Goal: Obtain resource: Download file/media

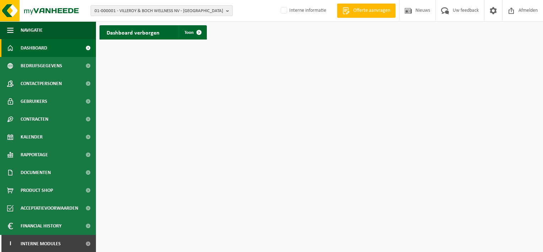
click at [144, 11] on span "01-000001 - VILLEROY & BOCH WELLNESS NV - [GEOGRAPHIC_DATA]" at bounding box center [159, 11] width 129 height 11
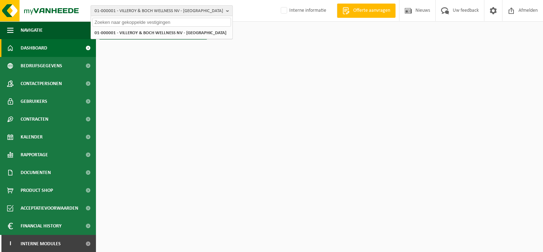
paste input "01-000590"
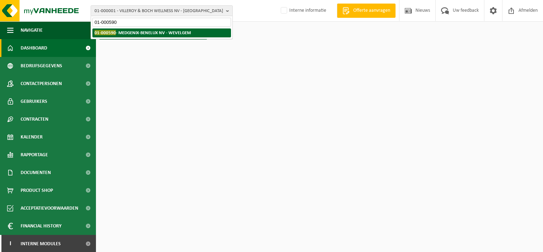
type input "01-000590"
click at [165, 34] on strong "01-000590 - MEDGENIX-[GEOGRAPHIC_DATA] [GEOGRAPHIC_DATA] - WEVELGEM" at bounding box center [143, 32] width 96 height 5
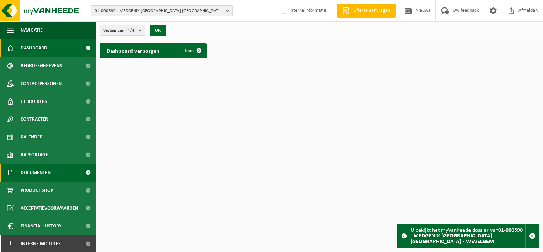
click at [81, 172] on span at bounding box center [88, 173] width 16 height 18
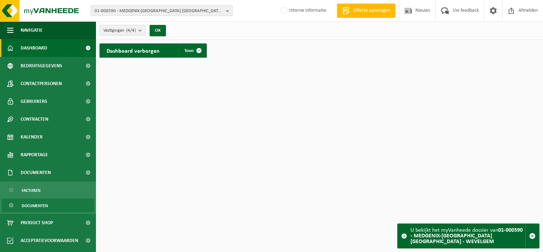
click at [34, 206] on span "Documenten" at bounding box center [35, 206] width 26 height 14
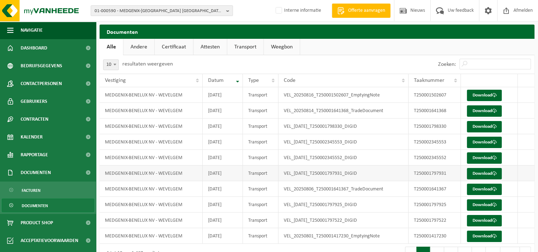
scroll to position [37, 0]
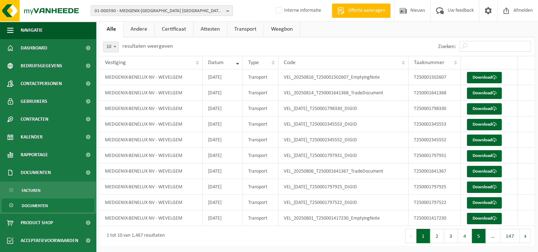
click at [480, 236] on button "5" at bounding box center [479, 236] width 14 height 14
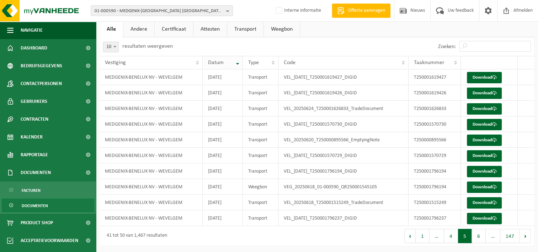
click at [237, 64] on th "Datum" at bounding box center [223, 63] width 40 height 14
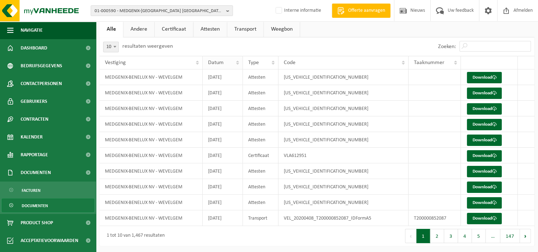
click at [237, 63] on th "Datum" at bounding box center [223, 63] width 40 height 14
click at [273, 61] on th "Type" at bounding box center [261, 63] width 36 height 14
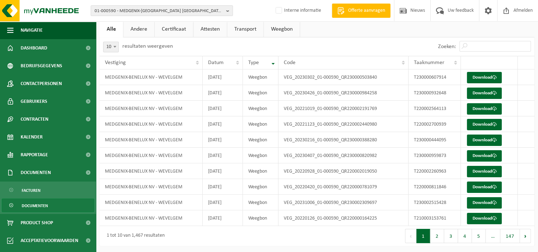
click at [273, 61] on th "Type" at bounding box center [261, 63] width 36 height 14
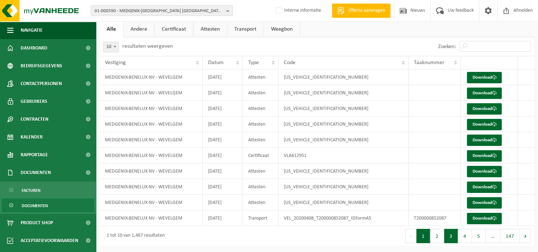
click at [454, 235] on button "3" at bounding box center [451, 236] width 14 height 14
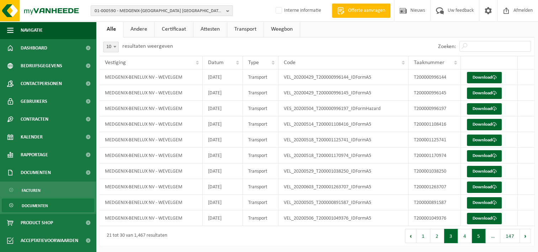
click at [479, 235] on button "5" at bounding box center [479, 236] width 14 height 14
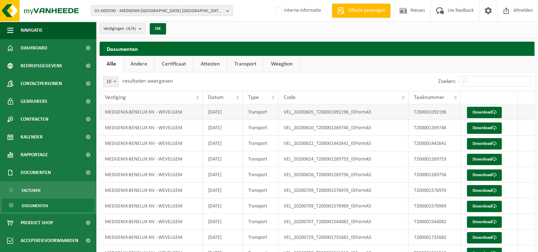
scroll to position [0, 0]
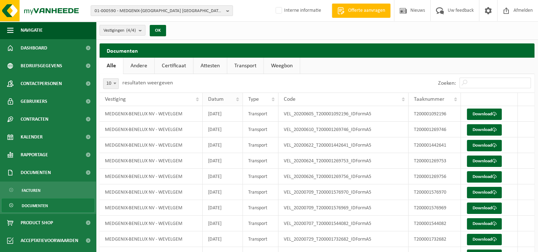
click at [236, 99] on th "Datum" at bounding box center [223, 99] width 40 height 14
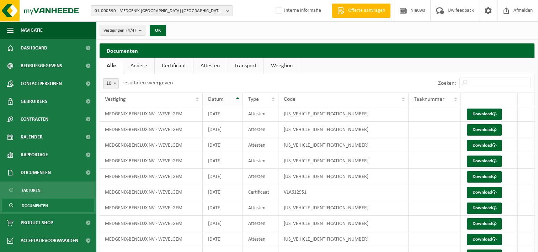
click at [237, 98] on th "Datum" at bounding box center [223, 99] width 40 height 14
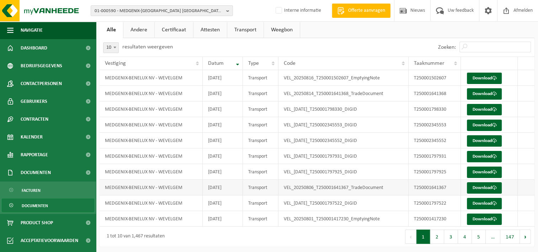
scroll to position [37, 0]
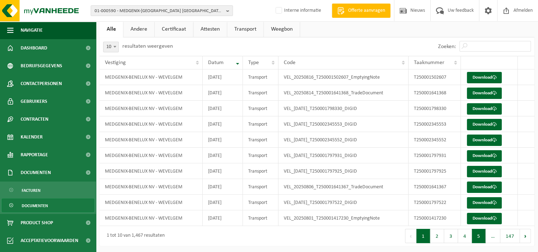
click at [478, 235] on button "5" at bounding box center [479, 236] width 14 height 14
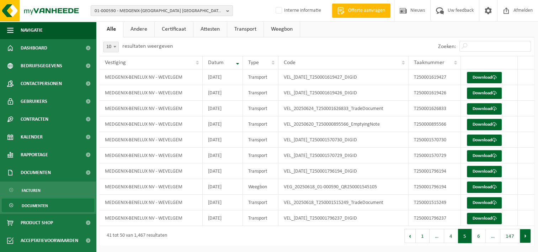
click at [523, 233] on button "Volgende" at bounding box center [525, 236] width 11 height 14
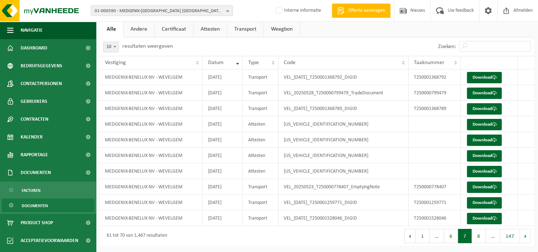
click at [523, 233] on button "Volgende" at bounding box center [525, 236] width 11 height 14
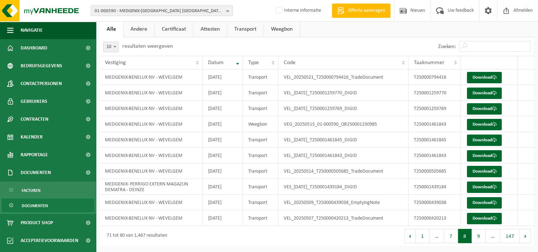
click at [523, 233] on button "Volgende" at bounding box center [525, 236] width 11 height 14
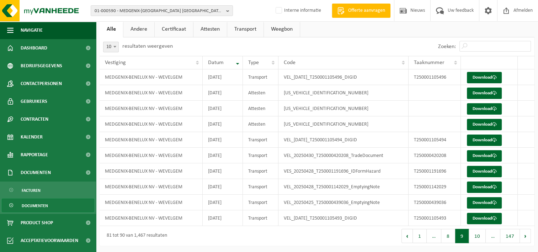
click at [523, 233] on button "Volgende" at bounding box center [525, 236] width 11 height 14
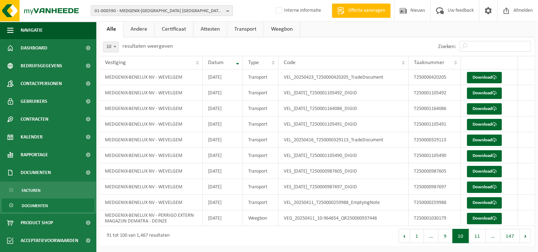
click at [523, 233] on button "Volgende" at bounding box center [525, 236] width 11 height 14
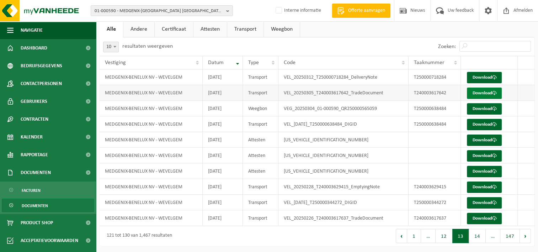
click at [484, 92] on link "Download" at bounding box center [484, 92] width 35 height 11
